Goal: Task Accomplishment & Management: Use online tool/utility

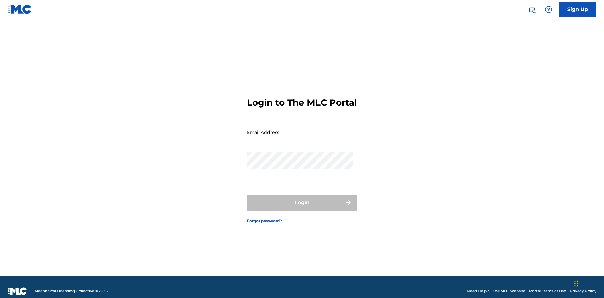
scroll to position [8, 0]
click at [300, 129] on input "Email Address" at bounding box center [300, 132] width 106 height 18
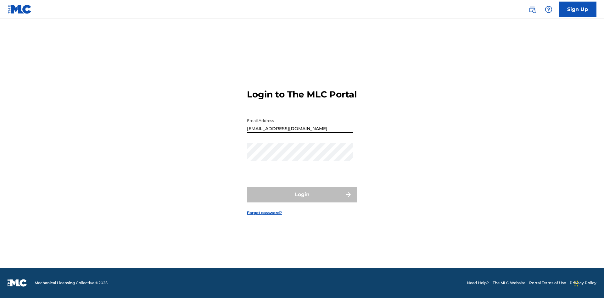
type input "[EMAIL_ADDRESS][DOMAIN_NAME]"
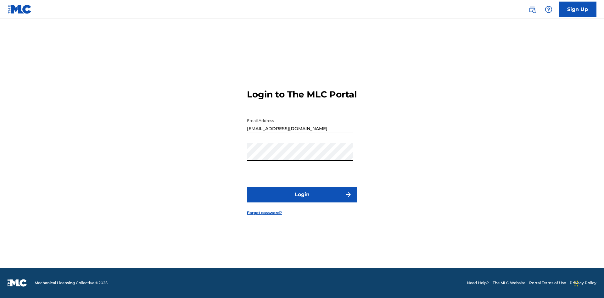
click at [302, 200] on button "Login" at bounding box center [302, 195] width 110 height 16
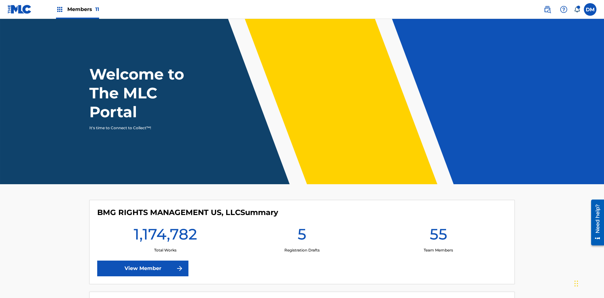
click at [77, 9] on span "Members 11" at bounding box center [83, 9] width 32 height 7
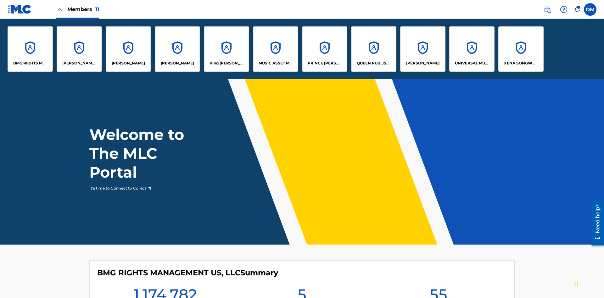
click at [472, 63] on p "UNIVERSAL MUSIC PUB GROUP" at bounding box center [472, 63] width 34 height 6
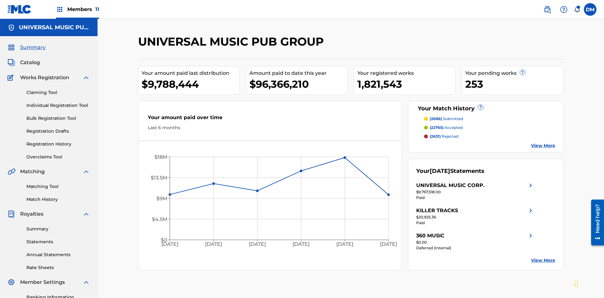
click at [58, 102] on link "Individual Registration Tool" at bounding box center [58, 105] width 64 height 7
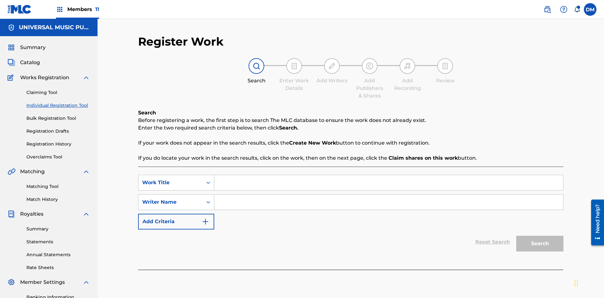
scroll to position [92, 0]
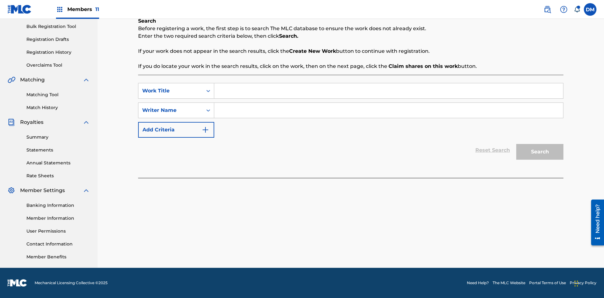
click at [389, 91] on input "Search Form" at bounding box center [388, 90] width 349 height 15
type input "Save At Publishers-Add Publishers Page Prior To Adding Publishers & Administrat…"
click at [389, 110] on input "Search Form" at bounding box center [388, 110] width 349 height 15
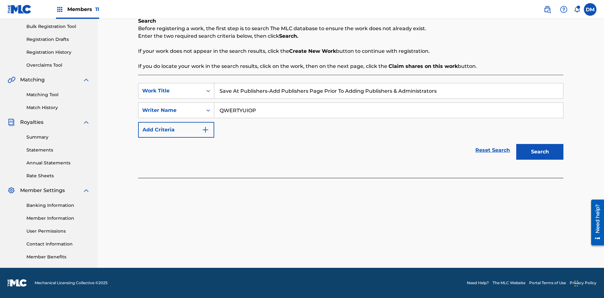
type input "QWERTYUIOP"
click at [540, 152] on button "Search" at bounding box center [539, 152] width 47 height 16
